Goal: Task Accomplishment & Management: Use online tool/utility

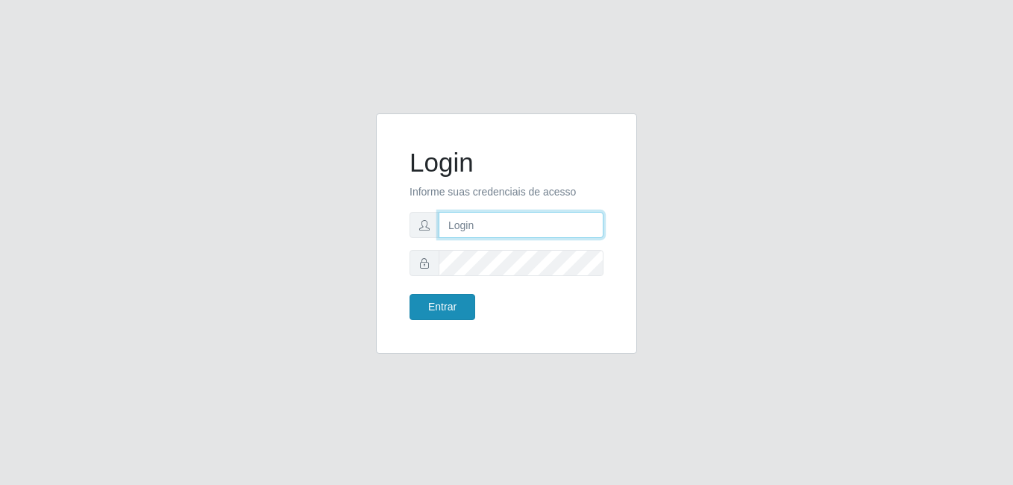
type input "raiane@B7"
click at [438, 309] on button "Entrar" at bounding box center [442, 307] width 66 height 26
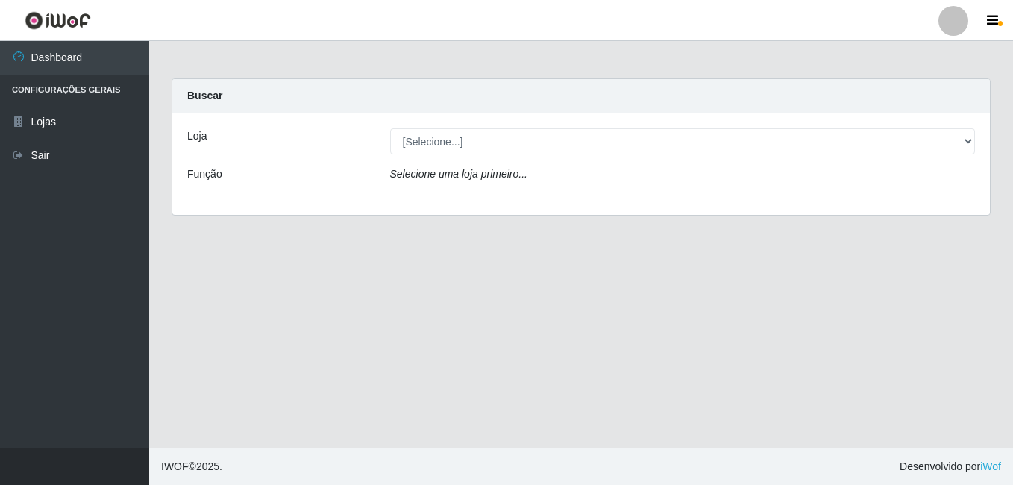
click at [445, 125] on div "Loja [Selecione...] Bemais Supermercados - B7 Oitizeiro Função Selecione uma lo…" at bounding box center [580, 163] width 817 height 101
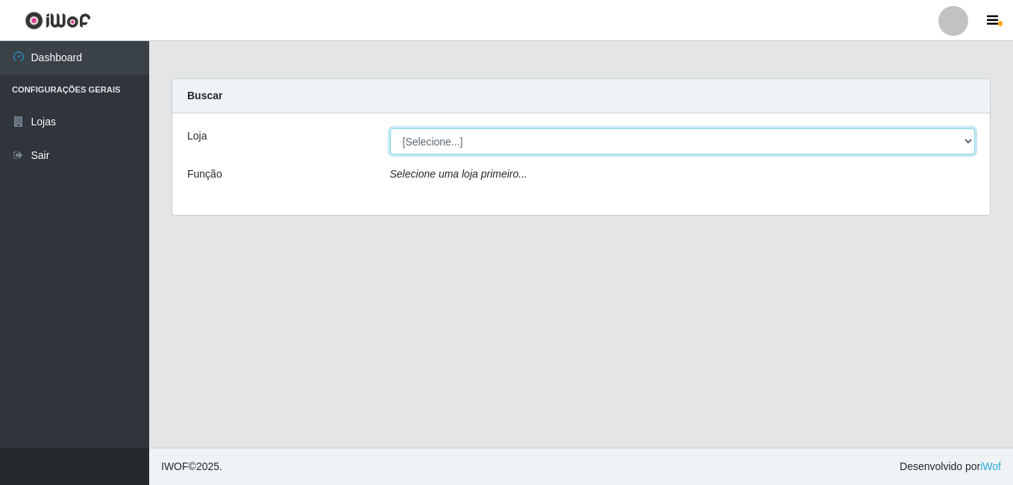
click at [443, 139] on select "[Selecione...] Bemais Supermercados - B7 Oitizeiro" at bounding box center [682, 141] width 585 height 26
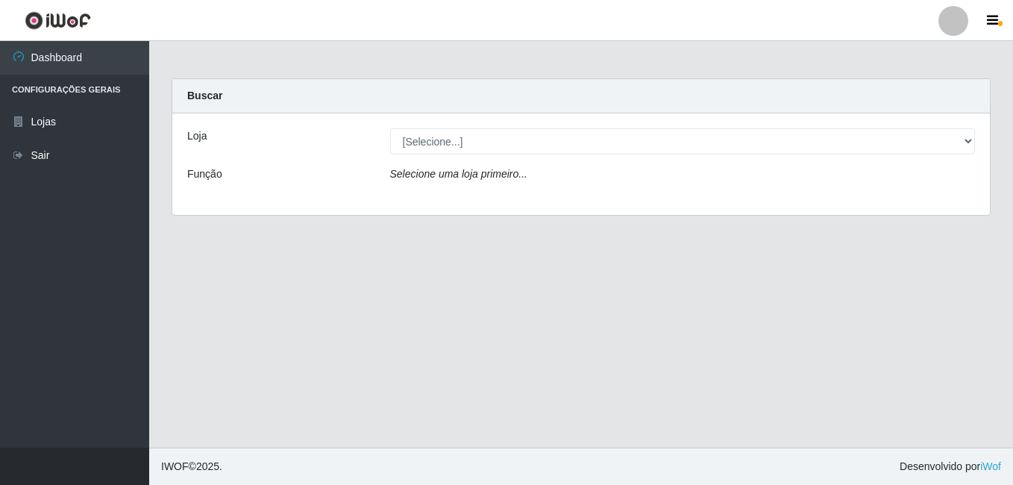
click at [444, 207] on div "Loja [Selecione...] Bemais Supermercados - B7 Oitizeiro Função Selecione uma lo…" at bounding box center [580, 163] width 817 height 101
click at [453, 154] on div "Loja [Selecione...] Bemais Supermercados - B7 Oitizeiro Função Selecione uma lo…" at bounding box center [580, 163] width 817 height 101
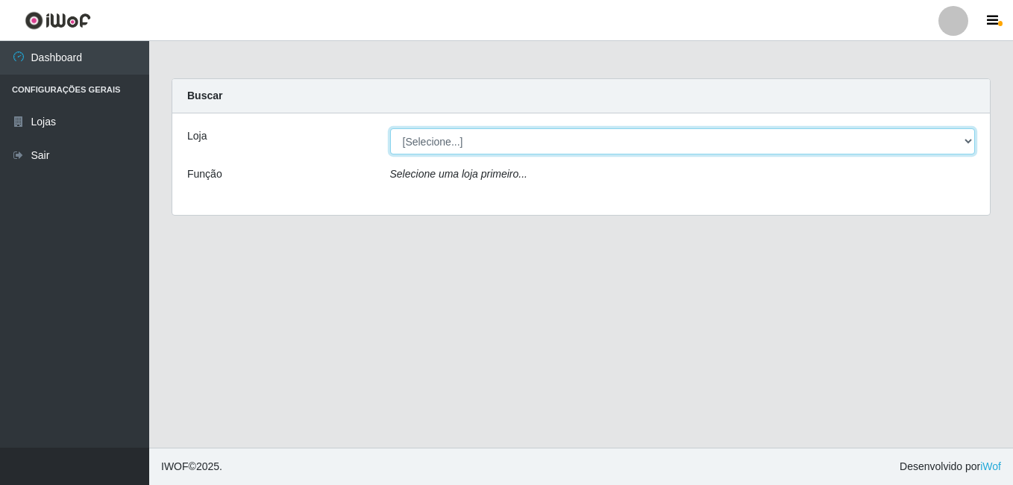
click at [456, 147] on select "[Selecione...] Bemais Supermercados - B7 Oitizeiro" at bounding box center [682, 141] width 585 height 26
select select "411"
click at [390, 128] on select "[Selecione...] Bemais Supermercados - B7 Oitizeiro" at bounding box center [682, 141] width 585 height 26
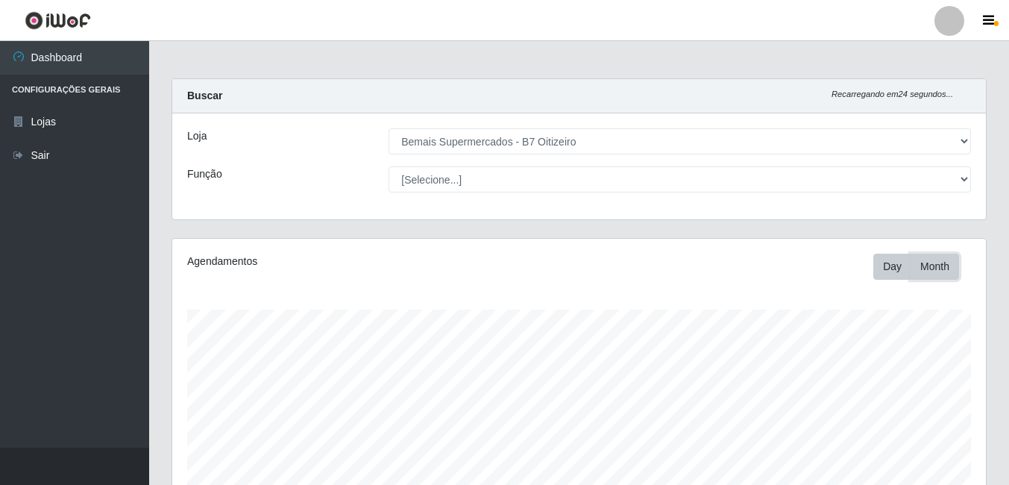
click at [943, 265] on button "Month" at bounding box center [935, 267] width 48 height 26
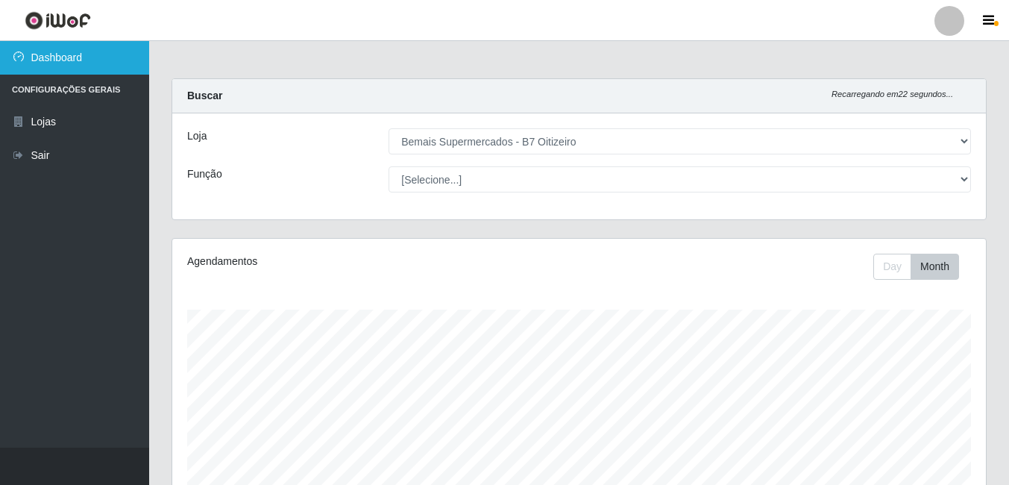
click at [3, 63] on link "Dashboard" at bounding box center [74, 58] width 149 height 34
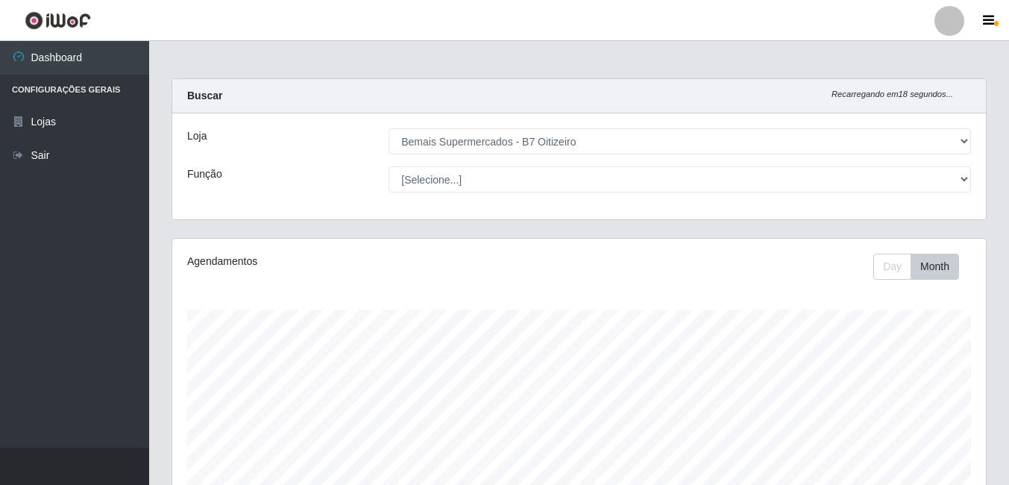
click at [384, 142] on div "[Selecione...] Bemais Supermercados - B7 Oitizeiro" at bounding box center [679, 141] width 605 height 26
drag, startPoint x: 210, startPoint y: 188, endPoint x: 206, endPoint y: 172, distance: 16.3
click at [206, 172] on div "Função" at bounding box center [276, 179] width 201 height 26
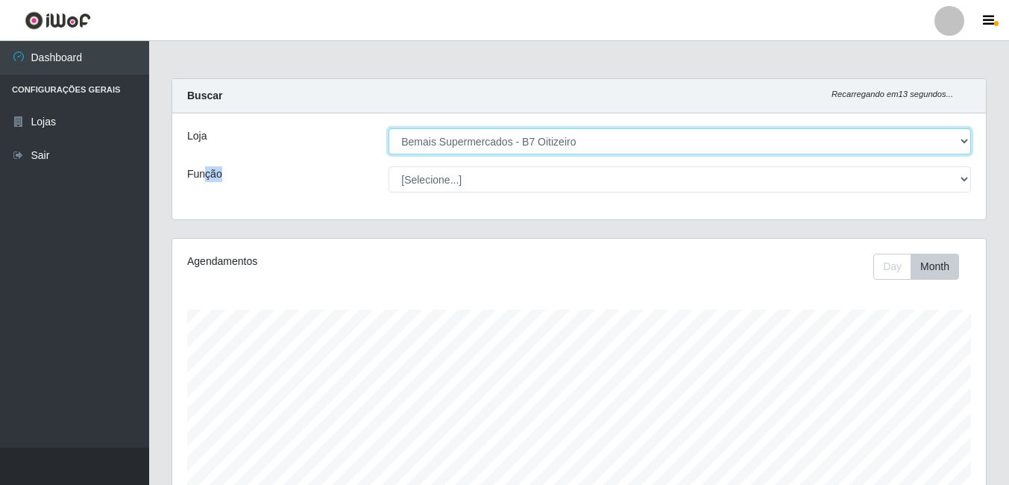
click at [430, 145] on select "[Selecione...] Bemais Supermercados - B7 Oitizeiro" at bounding box center [680, 141] width 583 height 26
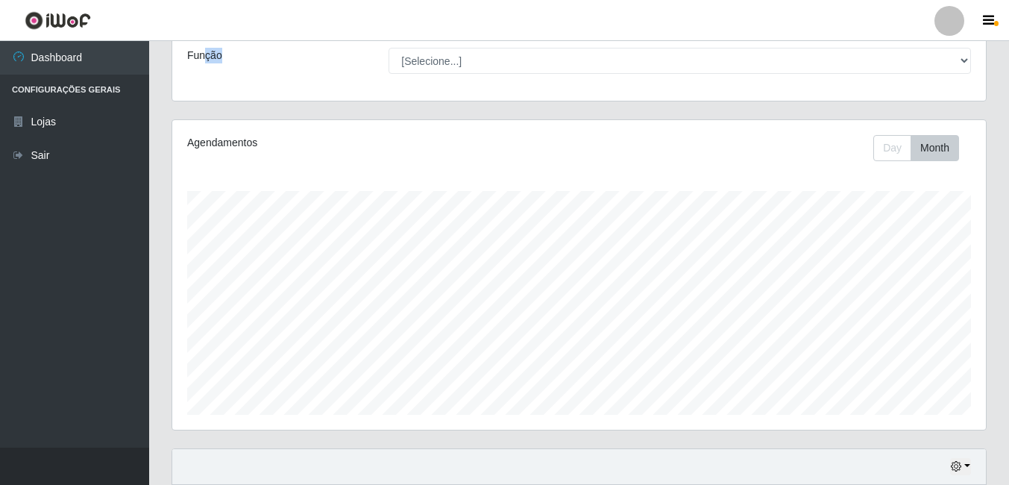
scroll to position [240, 0]
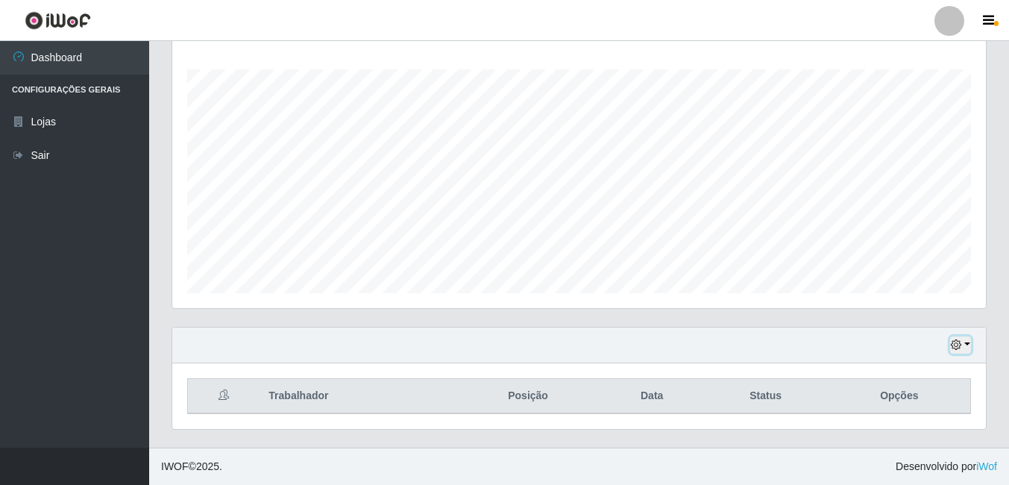
click at [960, 345] on icon "button" at bounding box center [956, 344] width 10 height 10
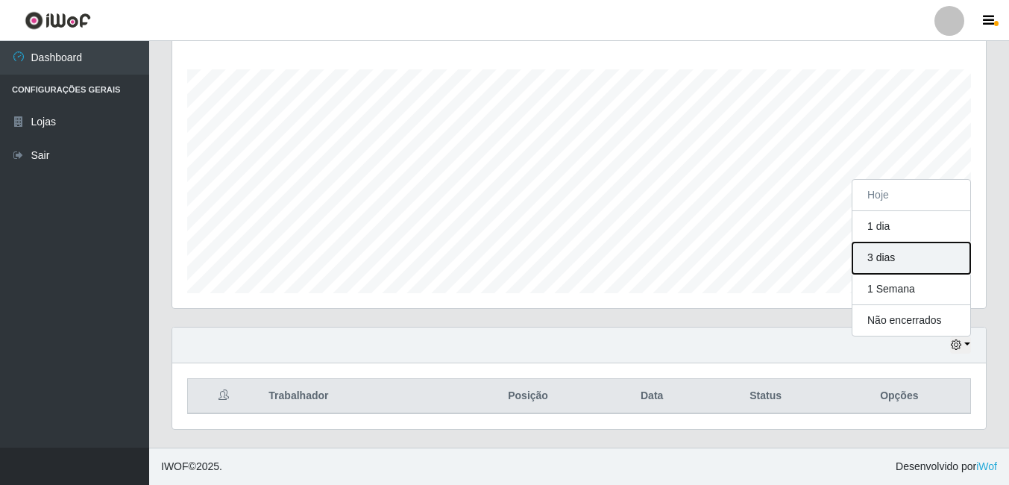
click at [886, 256] on button "3 dias" at bounding box center [912, 257] width 118 height 31
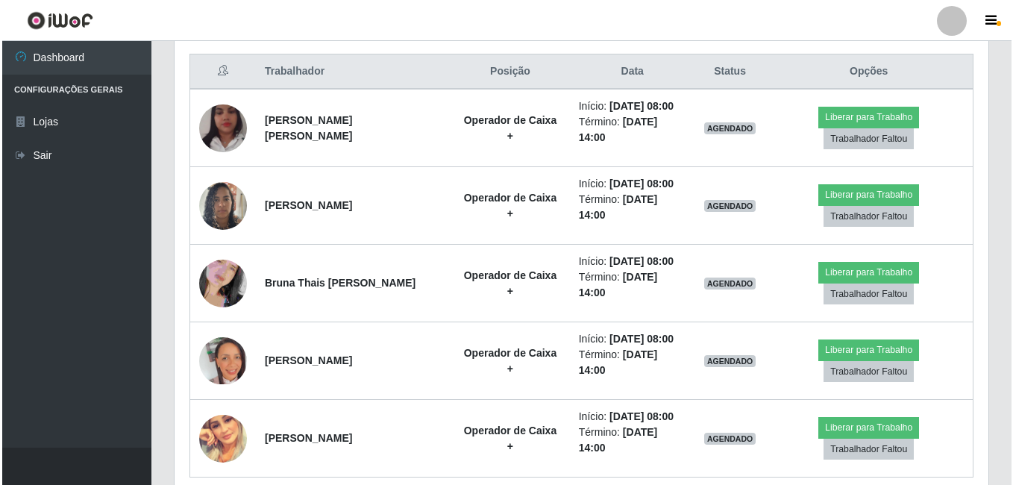
scroll to position [538, 0]
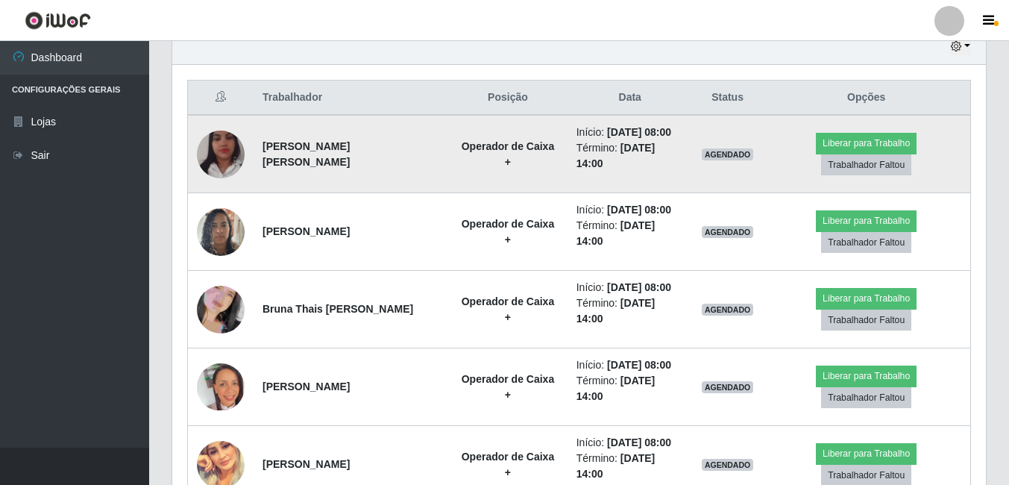
click at [225, 144] on img at bounding box center [221, 154] width 48 height 85
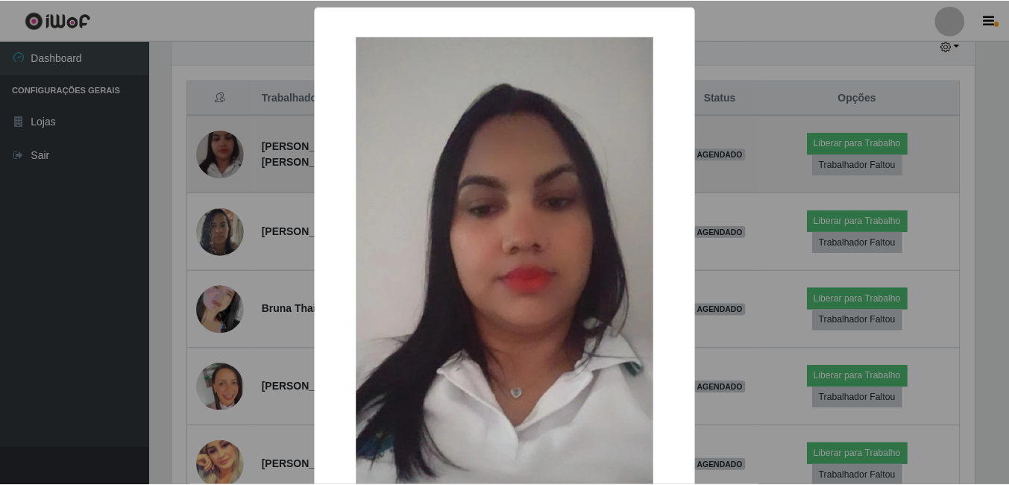
scroll to position [310, 806]
click at [225, 144] on div "× OK Cancel" at bounding box center [506, 242] width 1013 height 485
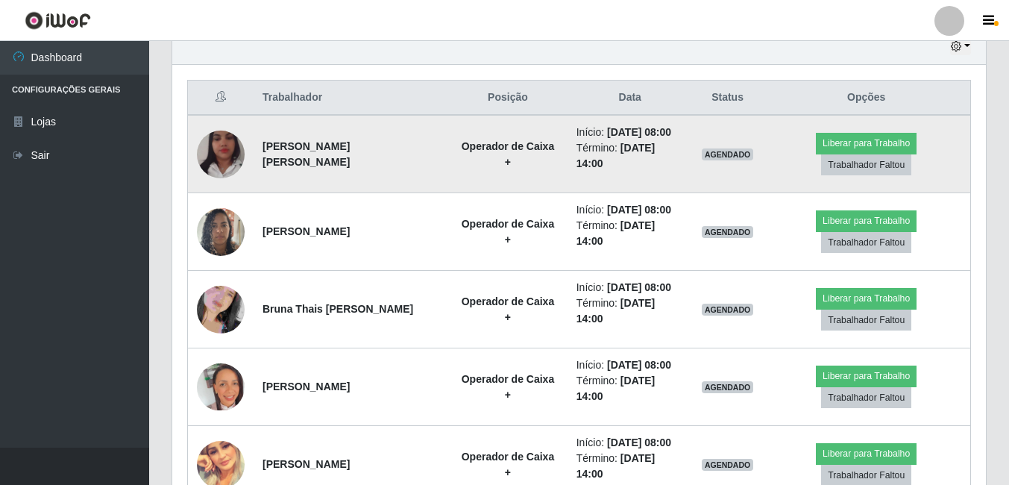
scroll to position [310, 814]
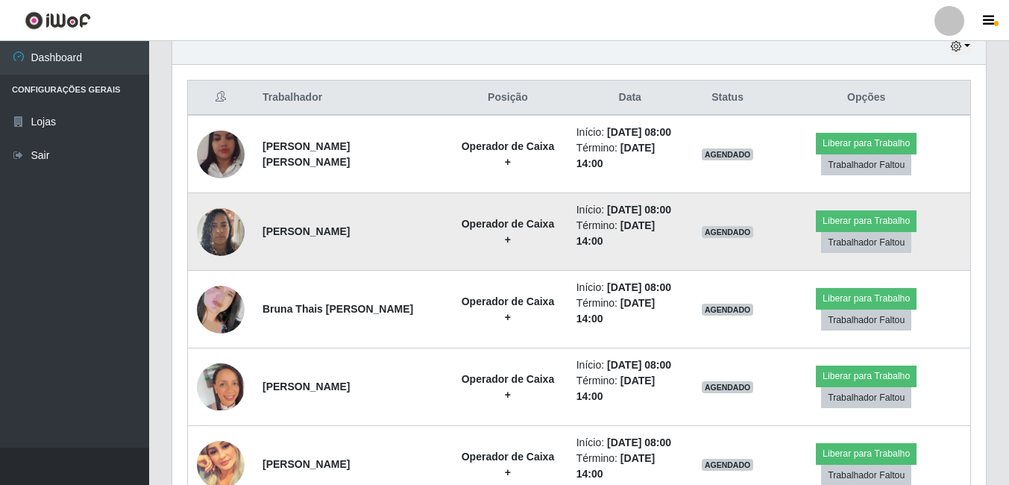
click at [220, 227] on img at bounding box center [221, 231] width 48 height 63
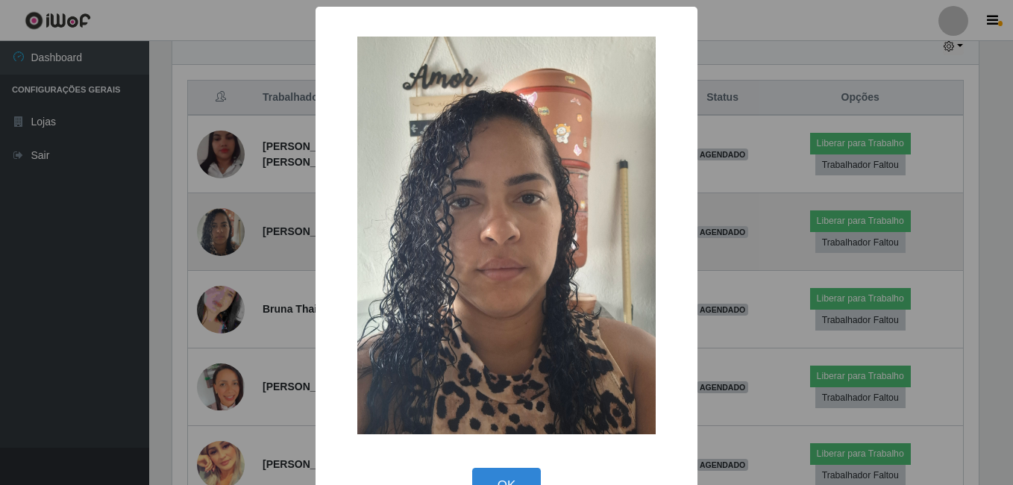
click at [220, 227] on div "× OK Cancel" at bounding box center [506, 242] width 1013 height 485
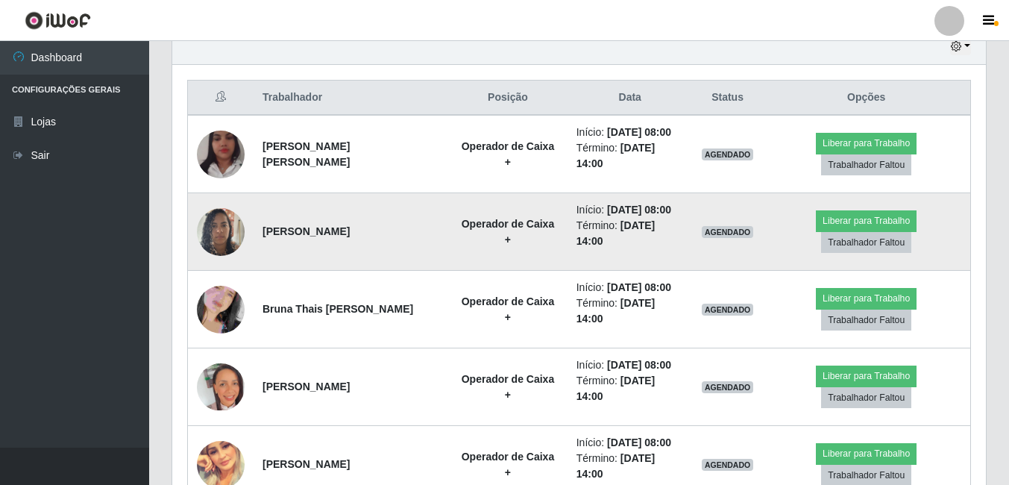
scroll to position [613, 0]
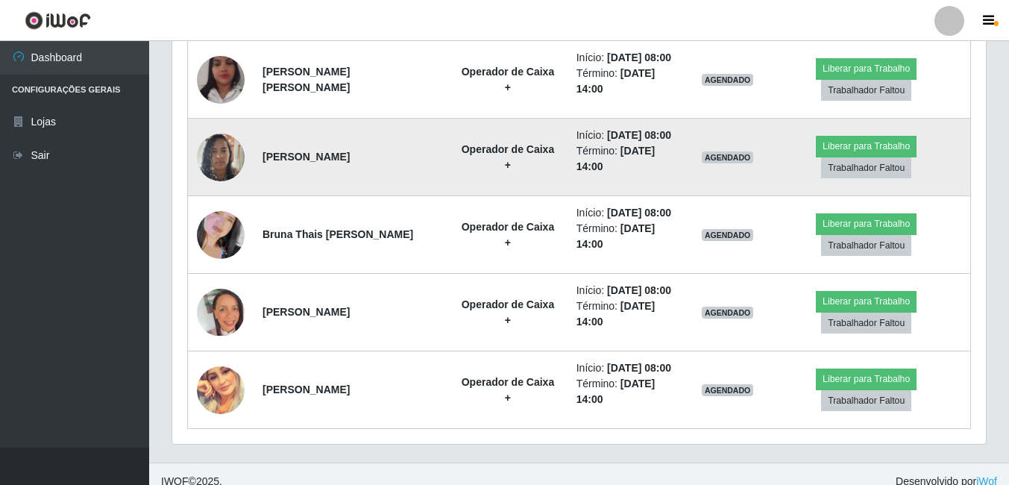
click at [221, 227] on img at bounding box center [221, 234] width 48 height 85
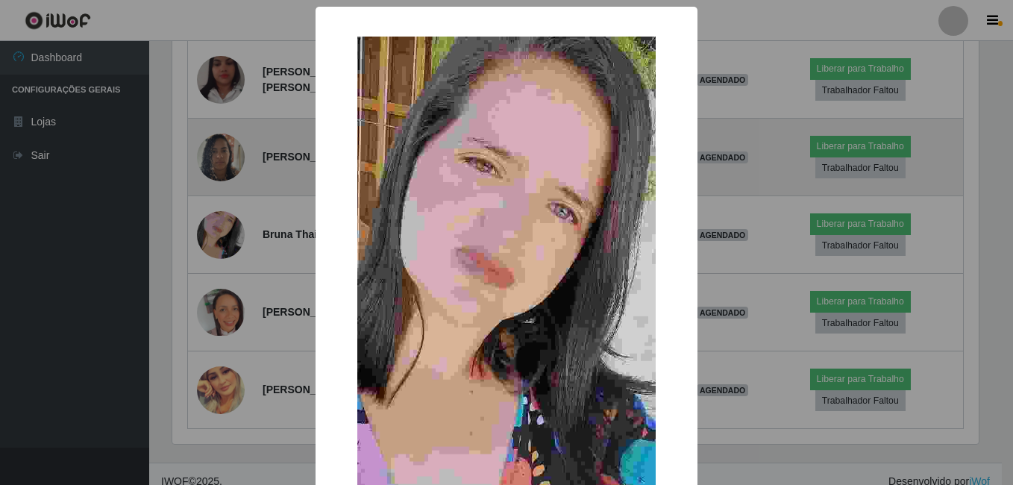
click at [221, 227] on div "× OK Cancel" at bounding box center [506, 242] width 1013 height 485
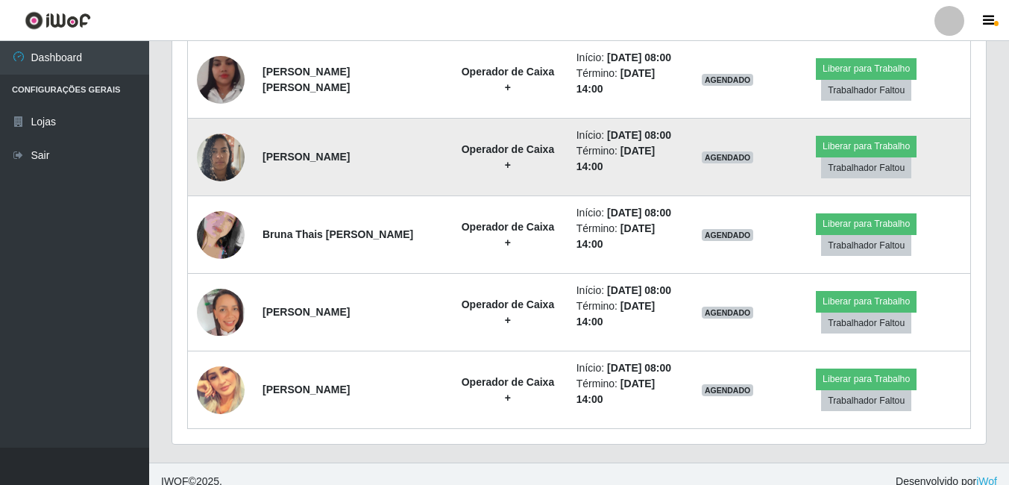
scroll to position [628, 0]
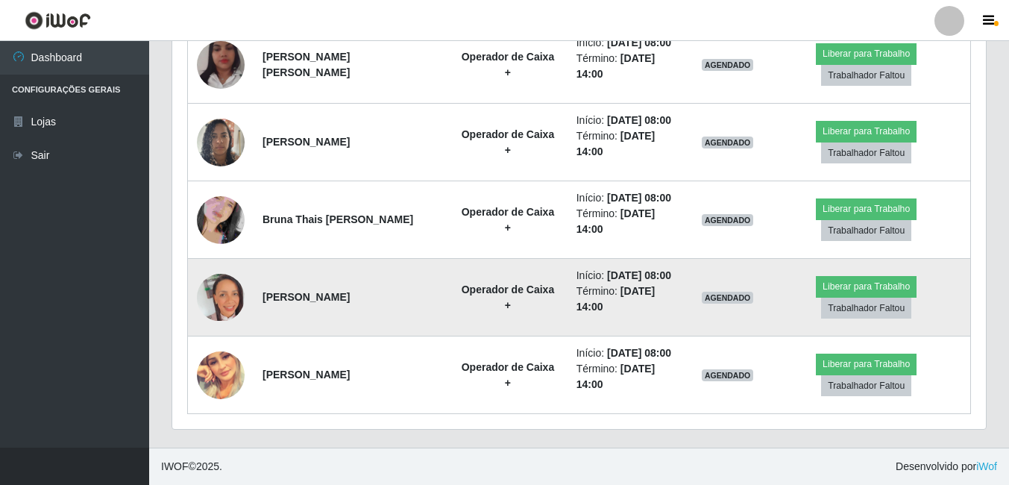
click at [224, 295] on img at bounding box center [221, 297] width 48 height 46
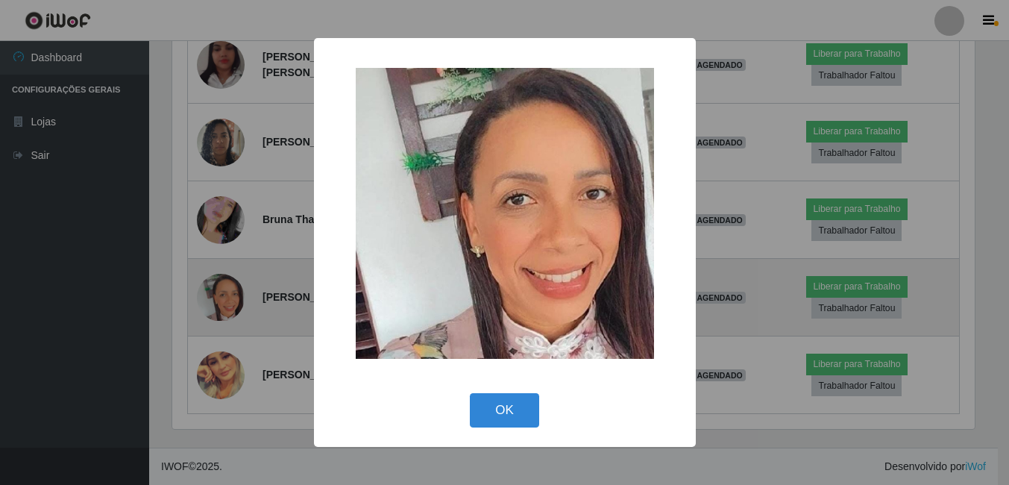
scroll to position [310, 806]
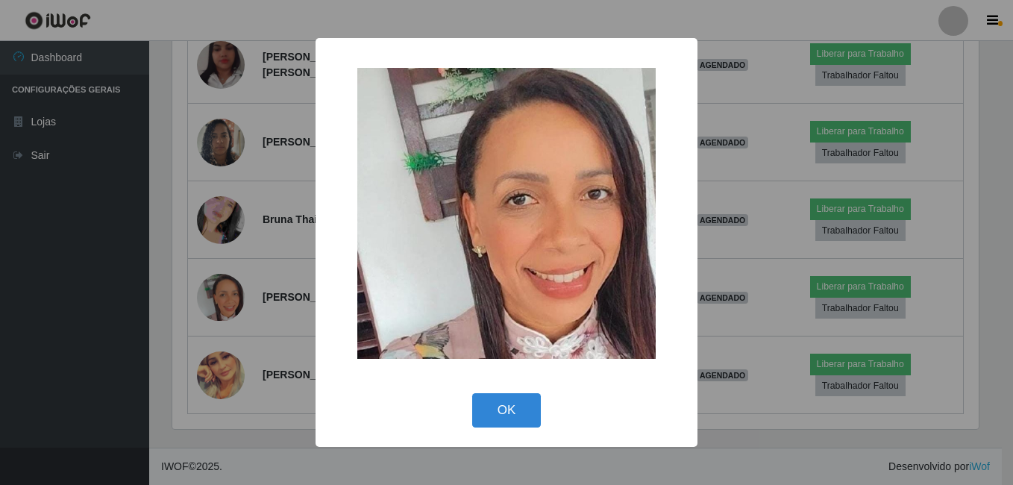
click at [224, 294] on div "× OK Cancel" at bounding box center [506, 242] width 1013 height 485
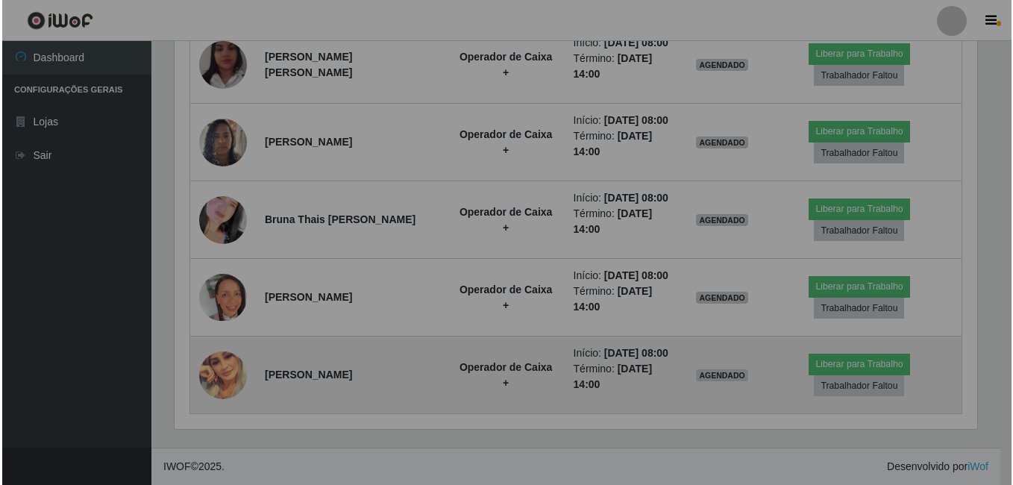
scroll to position [310, 814]
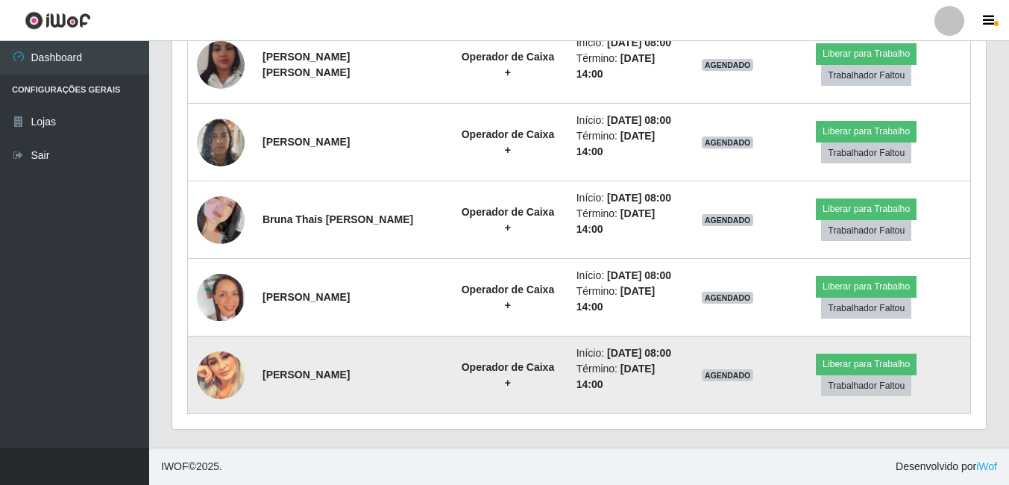
click at [222, 369] on img at bounding box center [221, 375] width 48 height 48
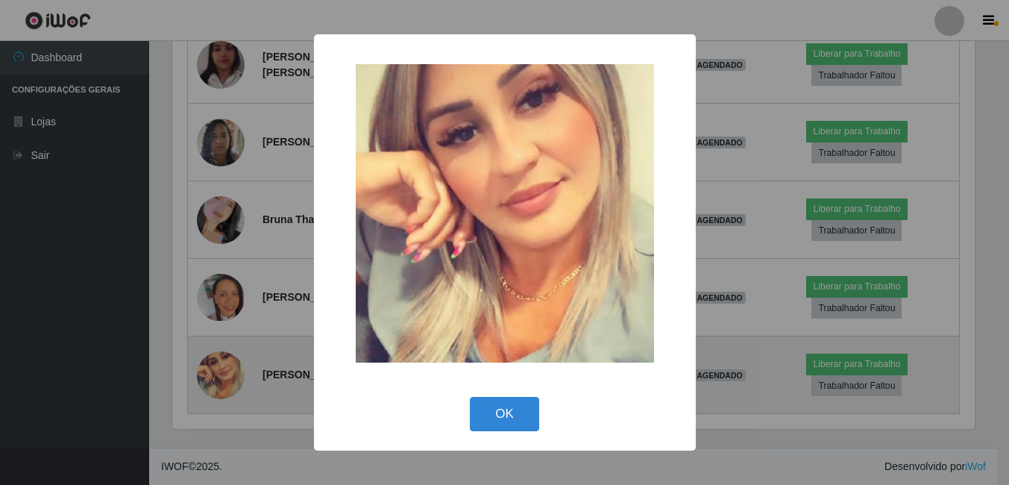
scroll to position [310, 806]
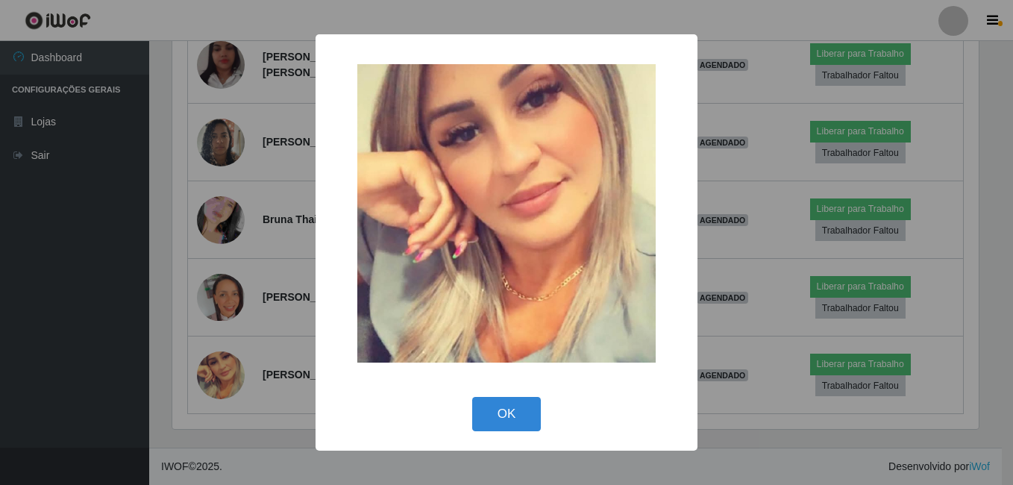
click at [219, 358] on div "× OK Cancel" at bounding box center [506, 242] width 1013 height 485
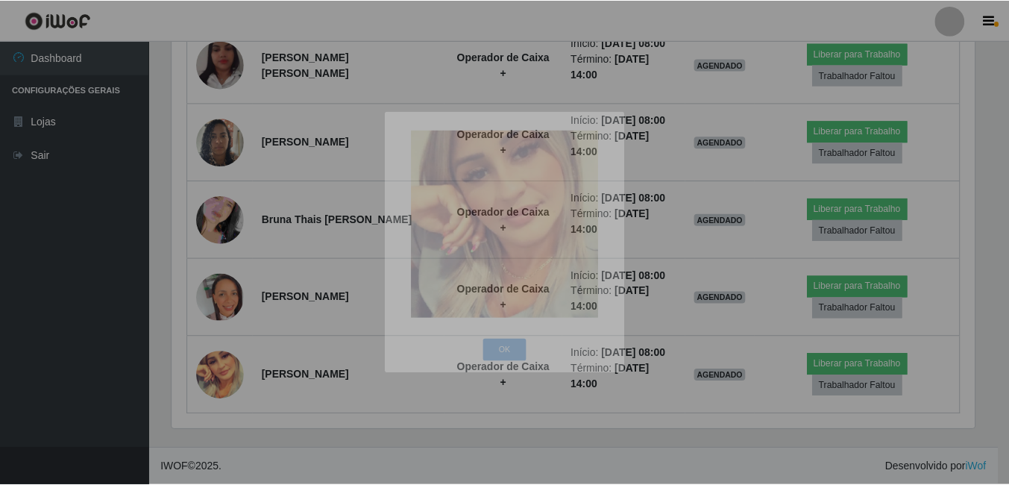
scroll to position [0, 0]
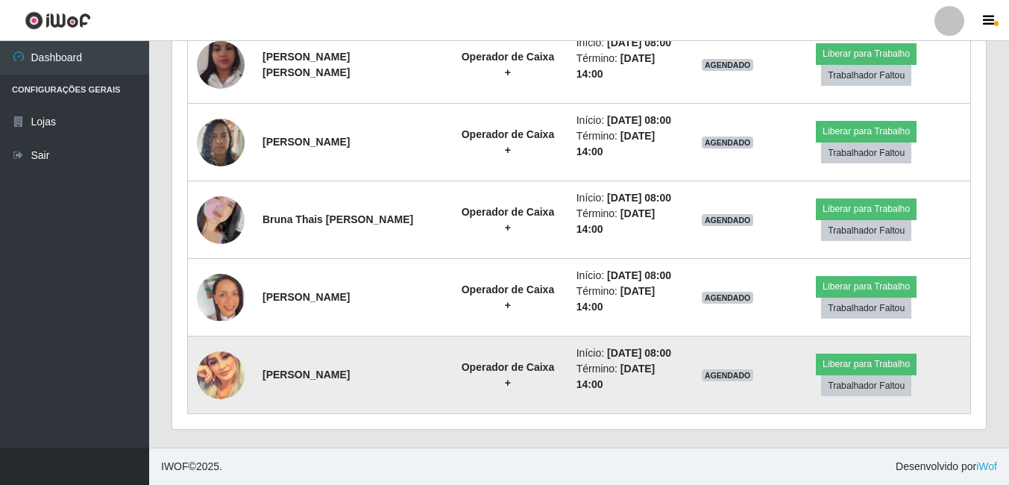
click at [233, 370] on img at bounding box center [221, 375] width 48 height 48
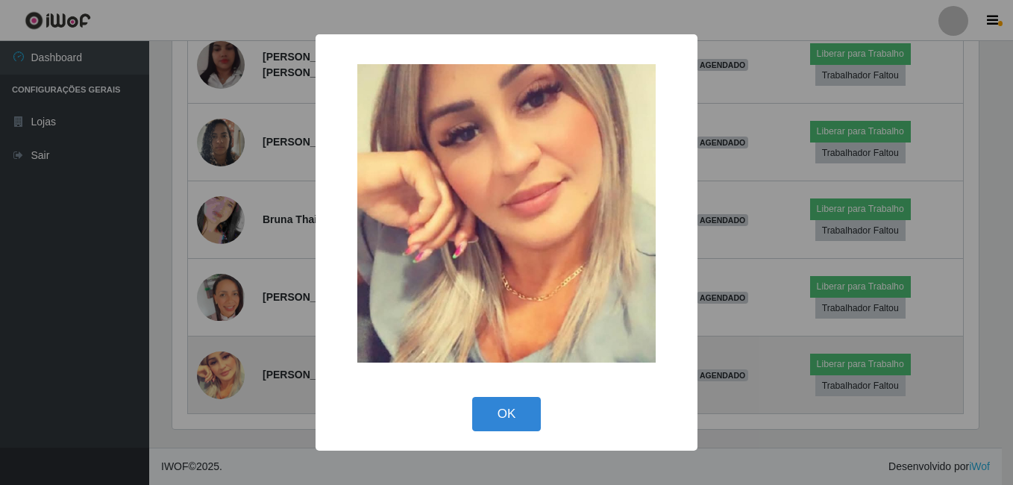
click at [233, 370] on div "× OK Cancel" at bounding box center [506, 242] width 1013 height 485
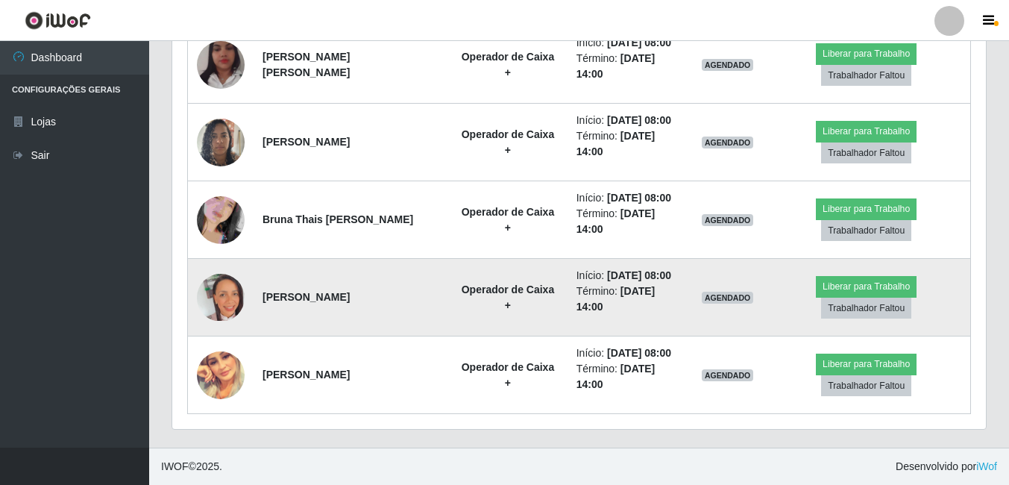
click at [223, 304] on img at bounding box center [221, 297] width 48 height 46
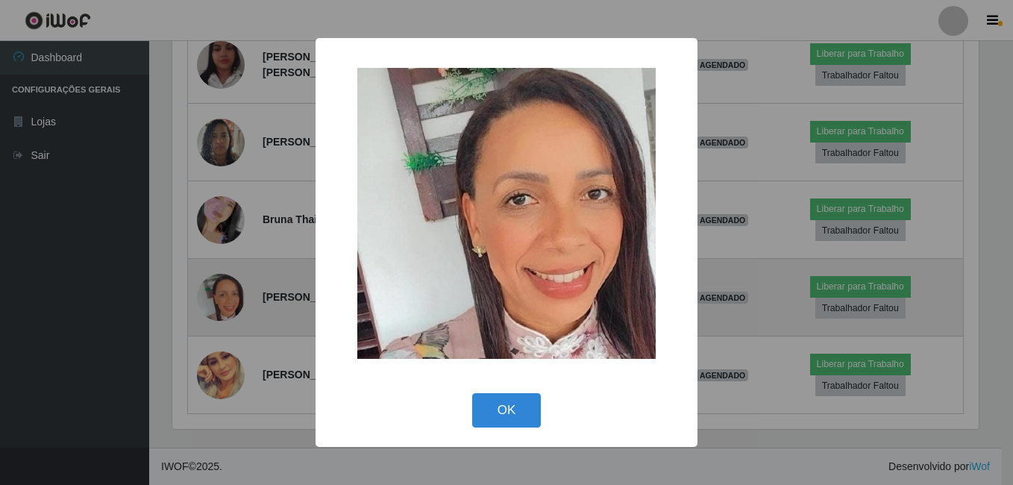
click at [223, 304] on div "× OK Cancel" at bounding box center [506, 242] width 1013 height 485
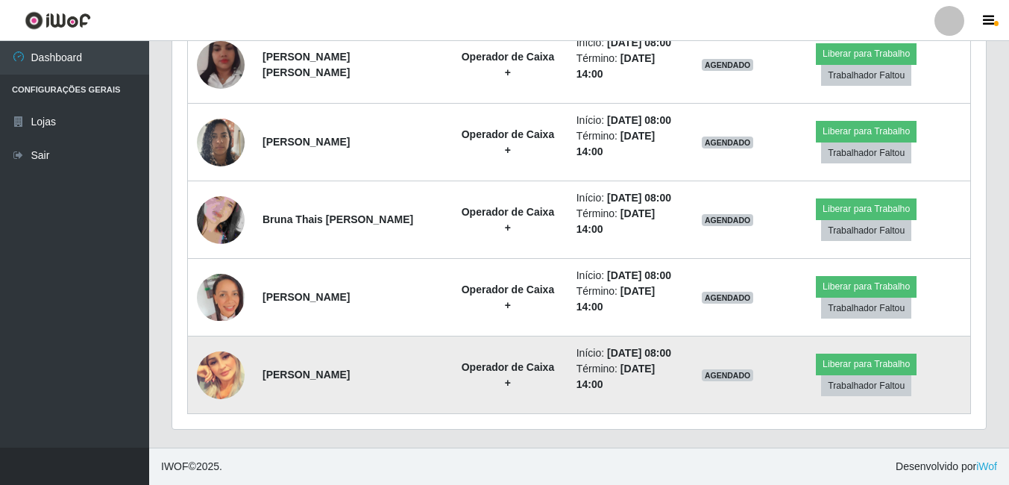
click at [223, 363] on img at bounding box center [221, 375] width 48 height 48
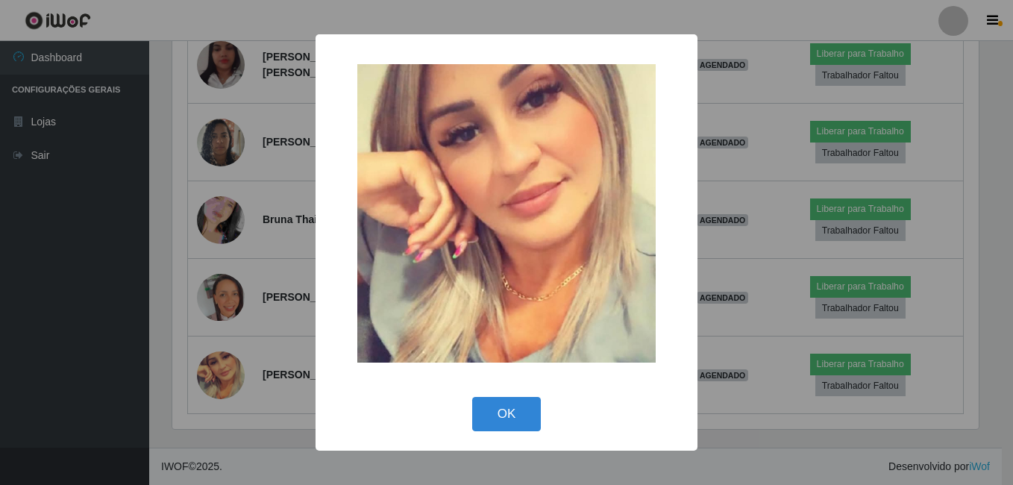
click at [222, 348] on div "× OK Cancel" at bounding box center [506, 242] width 1013 height 485
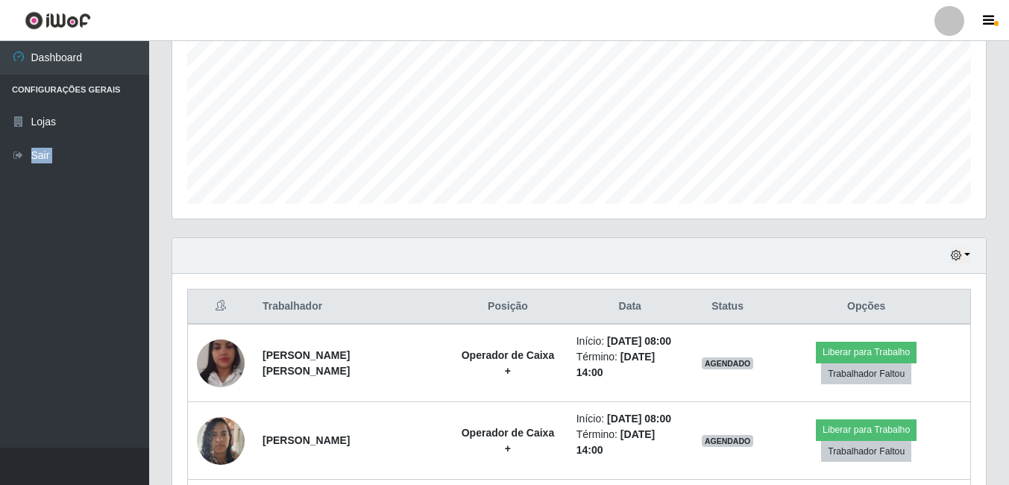
drag, startPoint x: 166, startPoint y: 11, endPoint x: -3, endPoint y: 357, distance: 384.3
click at [0, 357] on html "Perfil Alterar Senha Sair Dashboard Configurações Gerais Lojas Sair Carregando.…" at bounding box center [504, 226] width 1009 height 1113
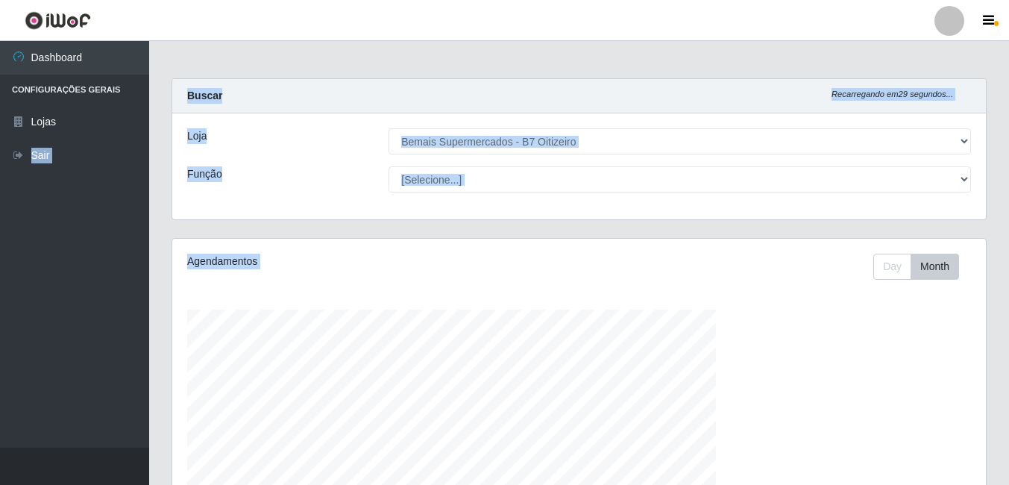
scroll to position [310, 814]
